Goal: Information Seeking & Learning: Learn about a topic

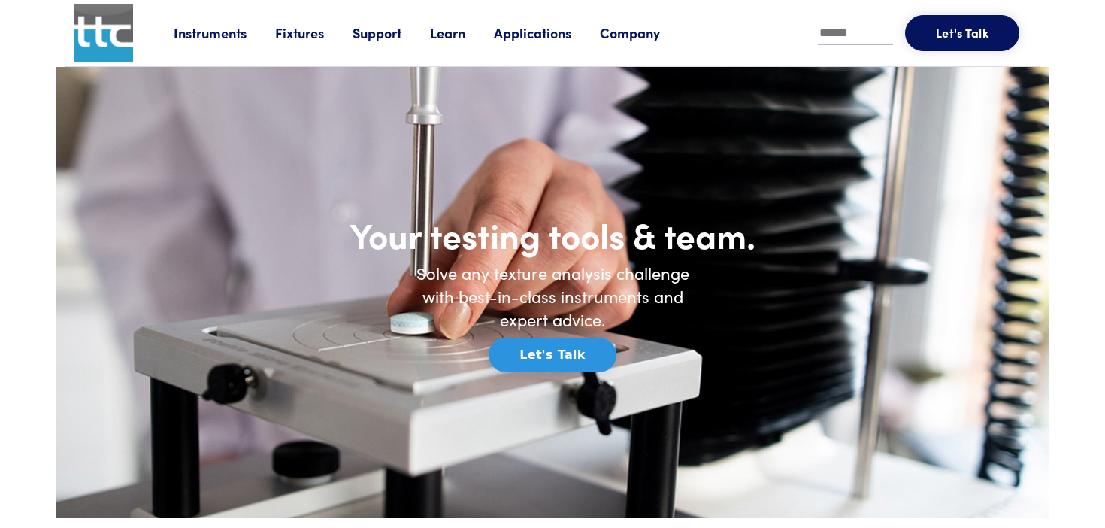
click at [220, 33] on link "Instruments" at bounding box center [225, 32] width 102 height 19
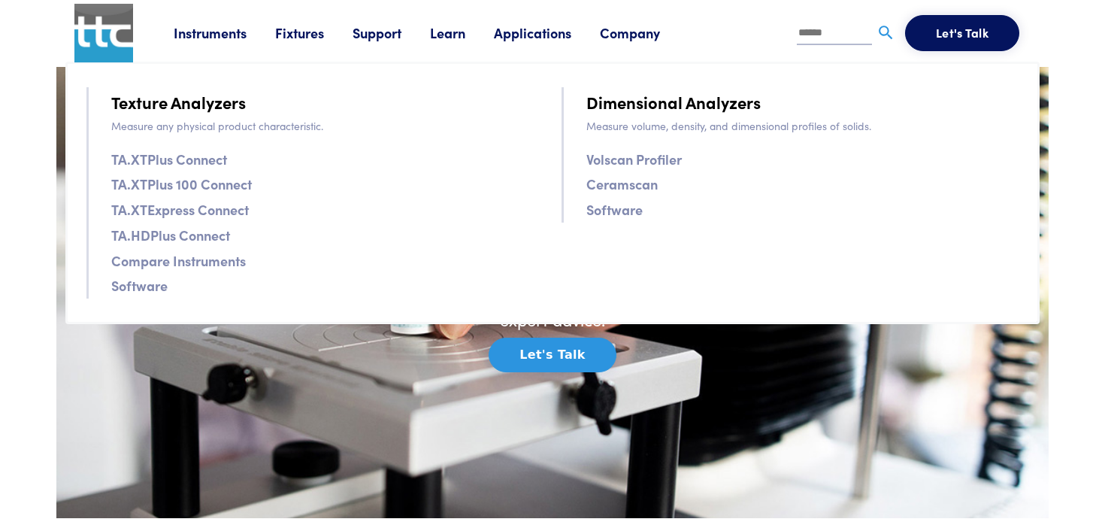
click at [207, 162] on link "TA.XTPlus Connect" at bounding box center [169, 159] width 116 height 22
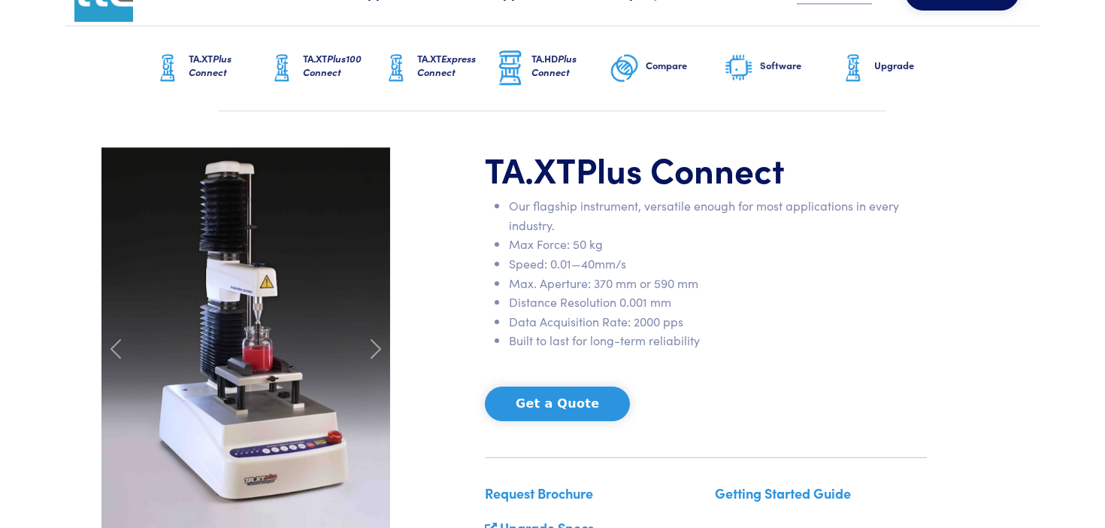
scroll to position [42, 0]
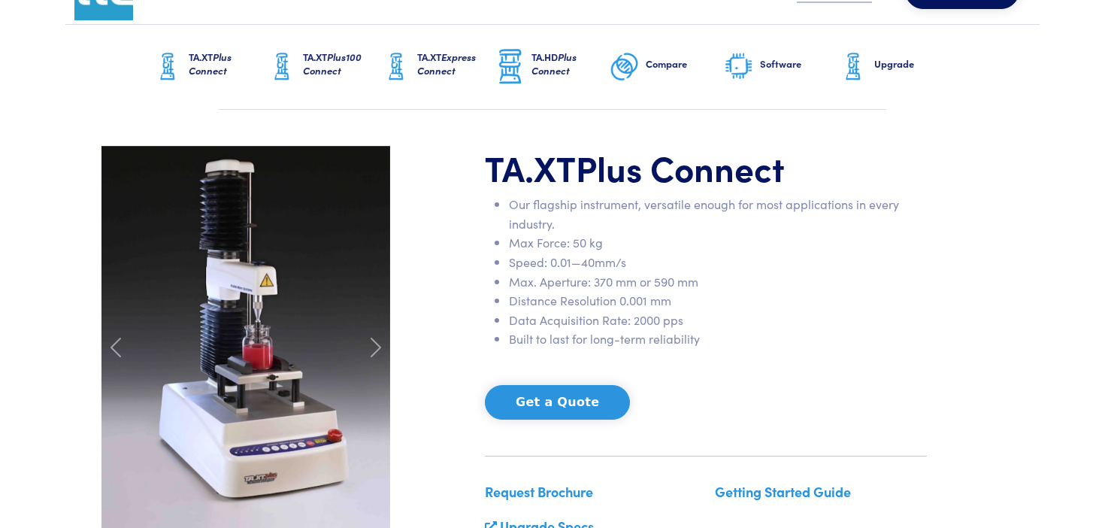
click at [317, 72] on span "Plus100 Connect" at bounding box center [332, 64] width 59 height 28
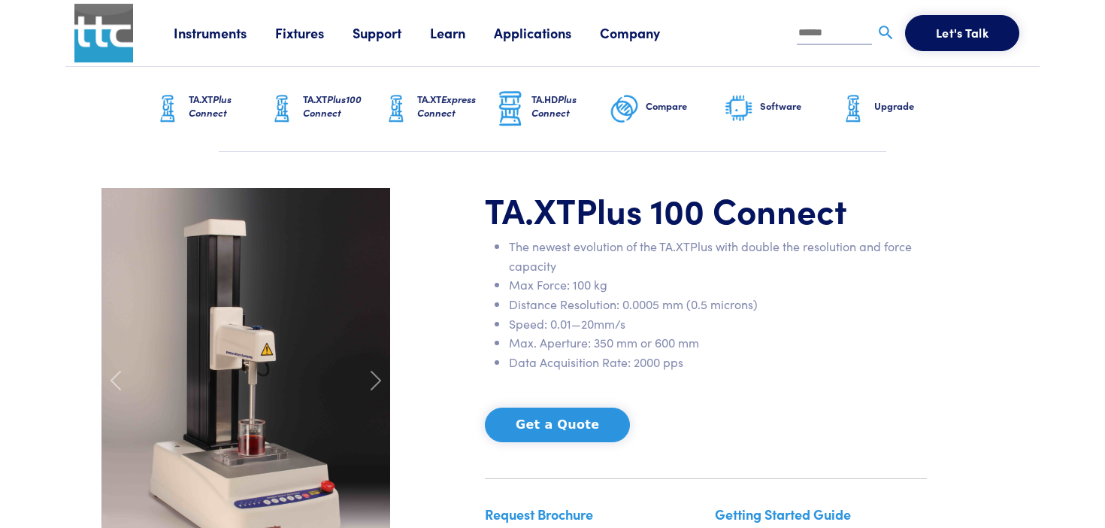
click at [415, 107] on link "TA.XT Express Connect" at bounding box center [438, 109] width 114 height 84
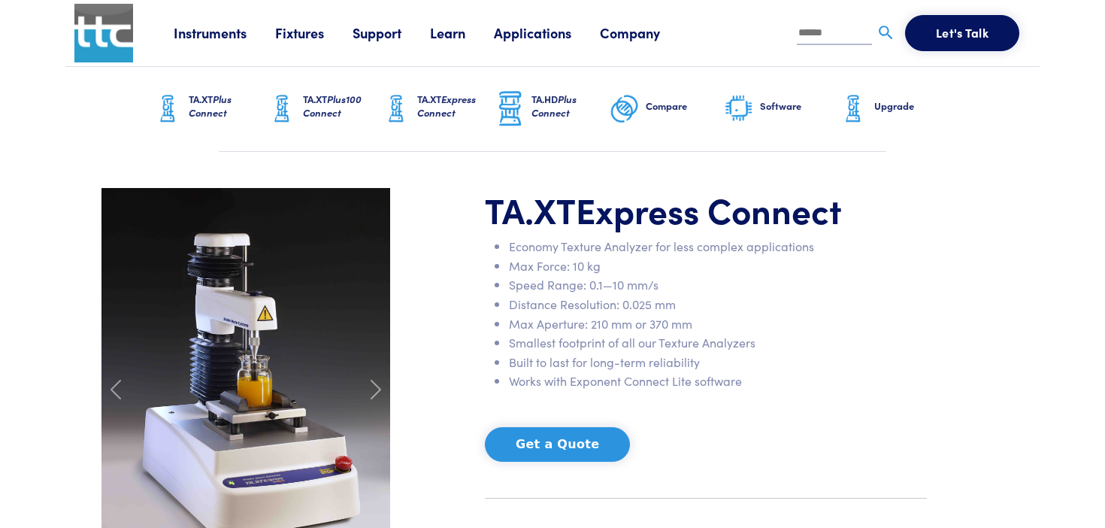
click at [533, 116] on span "Plus Connect" at bounding box center [554, 106] width 45 height 28
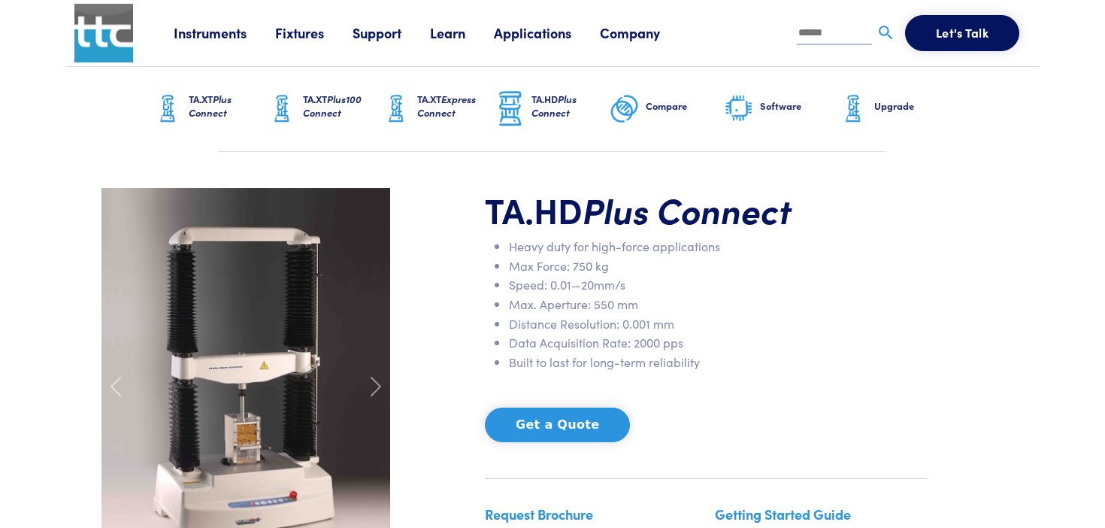
click at [226, 97] on span "Plus Connect" at bounding box center [210, 106] width 43 height 28
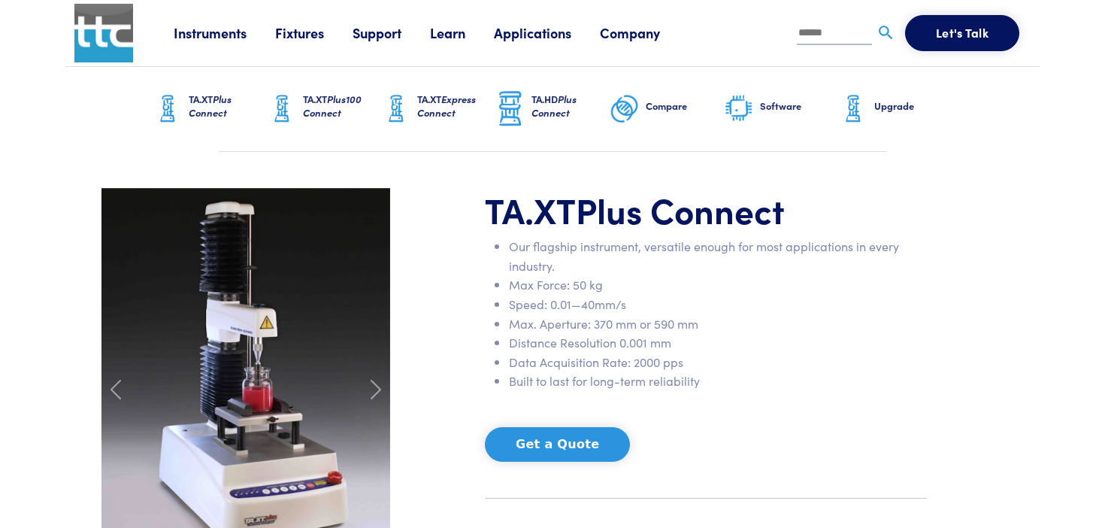
click at [296, 369] on img at bounding box center [246, 380] width 289 height 385
click at [244, 332] on img at bounding box center [246, 380] width 289 height 385
click at [381, 396] on span at bounding box center [376, 390] width 24 height 24
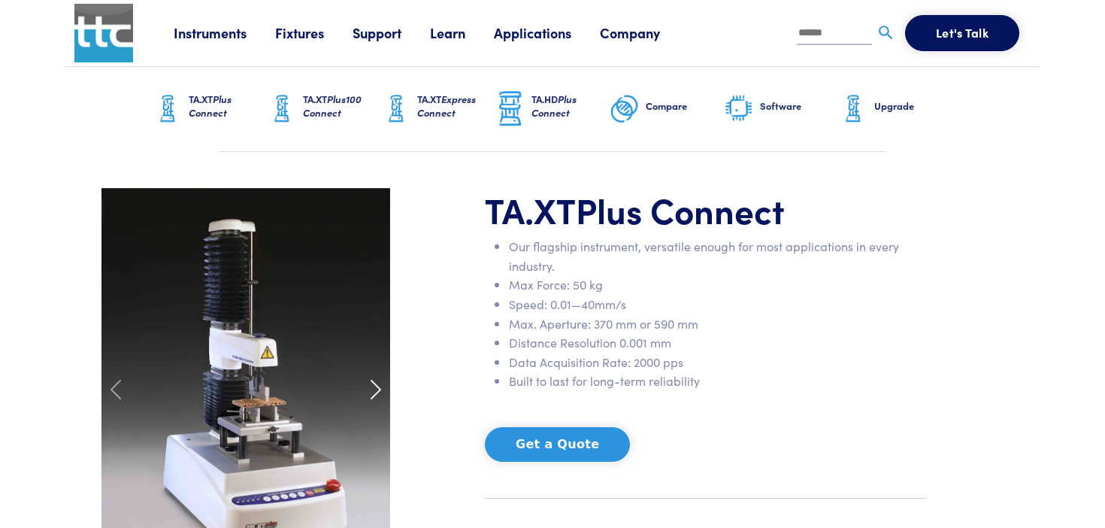
click at [381, 396] on span at bounding box center [376, 390] width 24 height 24
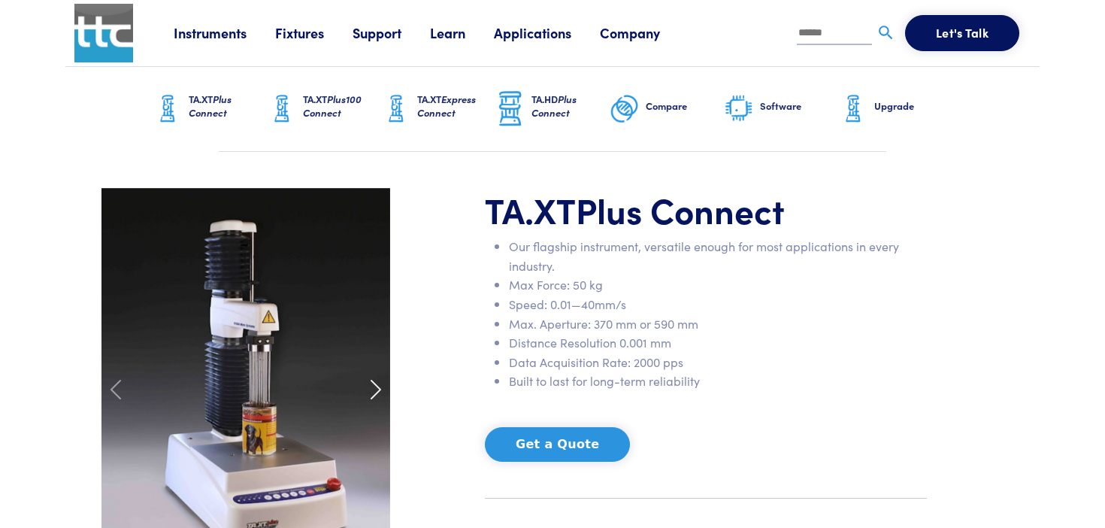
click at [381, 396] on span at bounding box center [376, 390] width 24 height 24
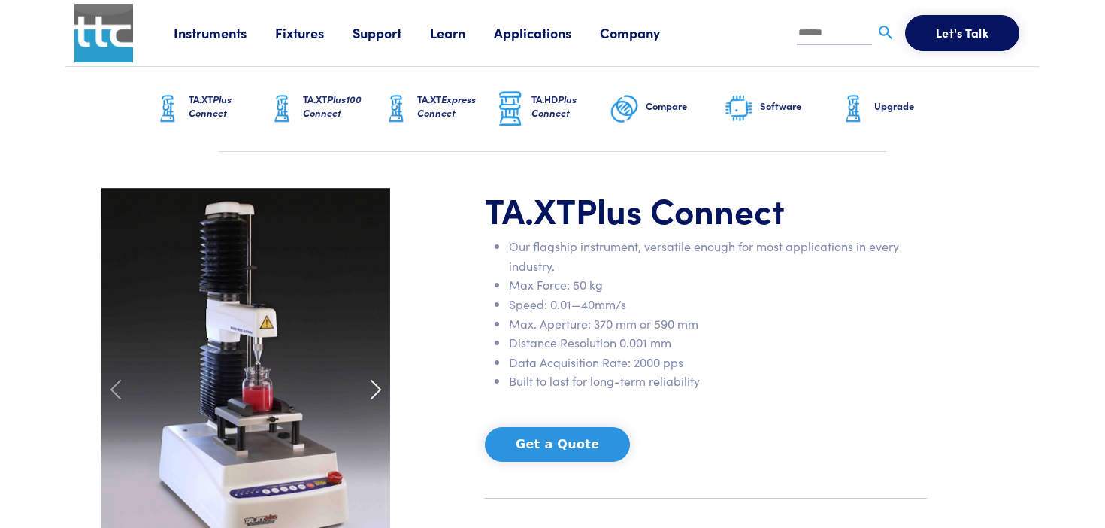
click at [381, 396] on span at bounding box center [376, 390] width 24 height 24
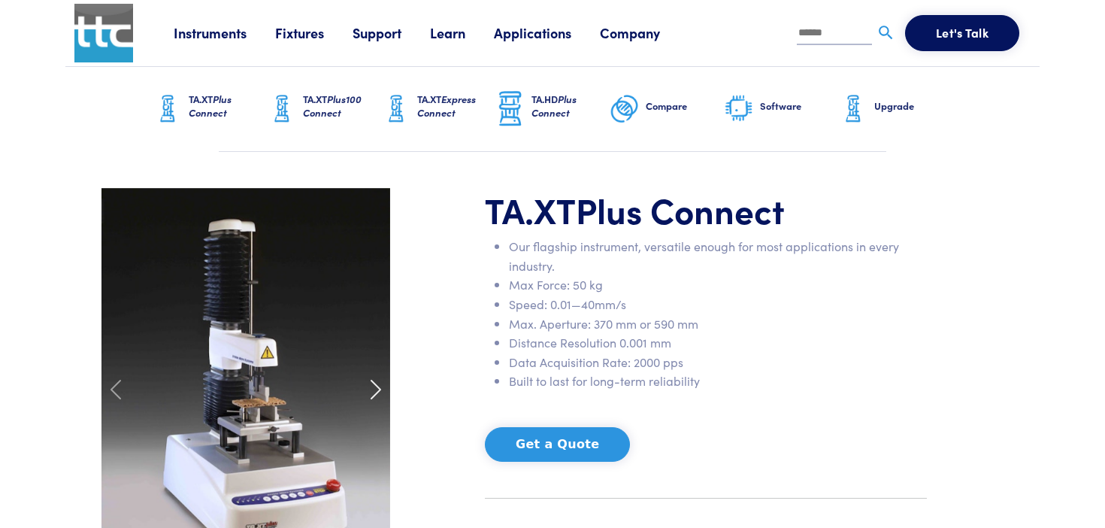
click at [381, 396] on span at bounding box center [376, 390] width 24 height 24
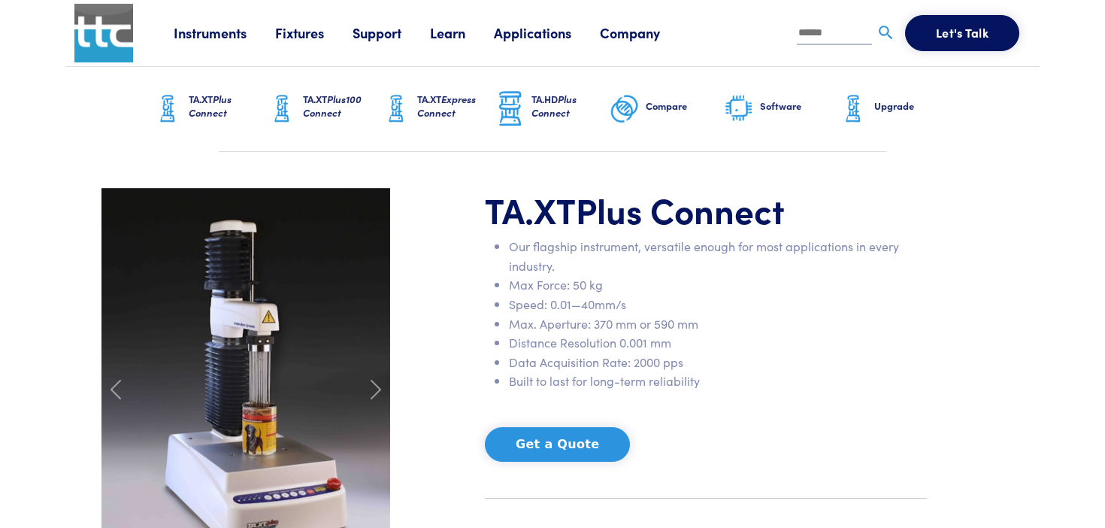
click at [117, 18] on img at bounding box center [103, 33] width 59 height 59
